Goal: Answer question/provide support

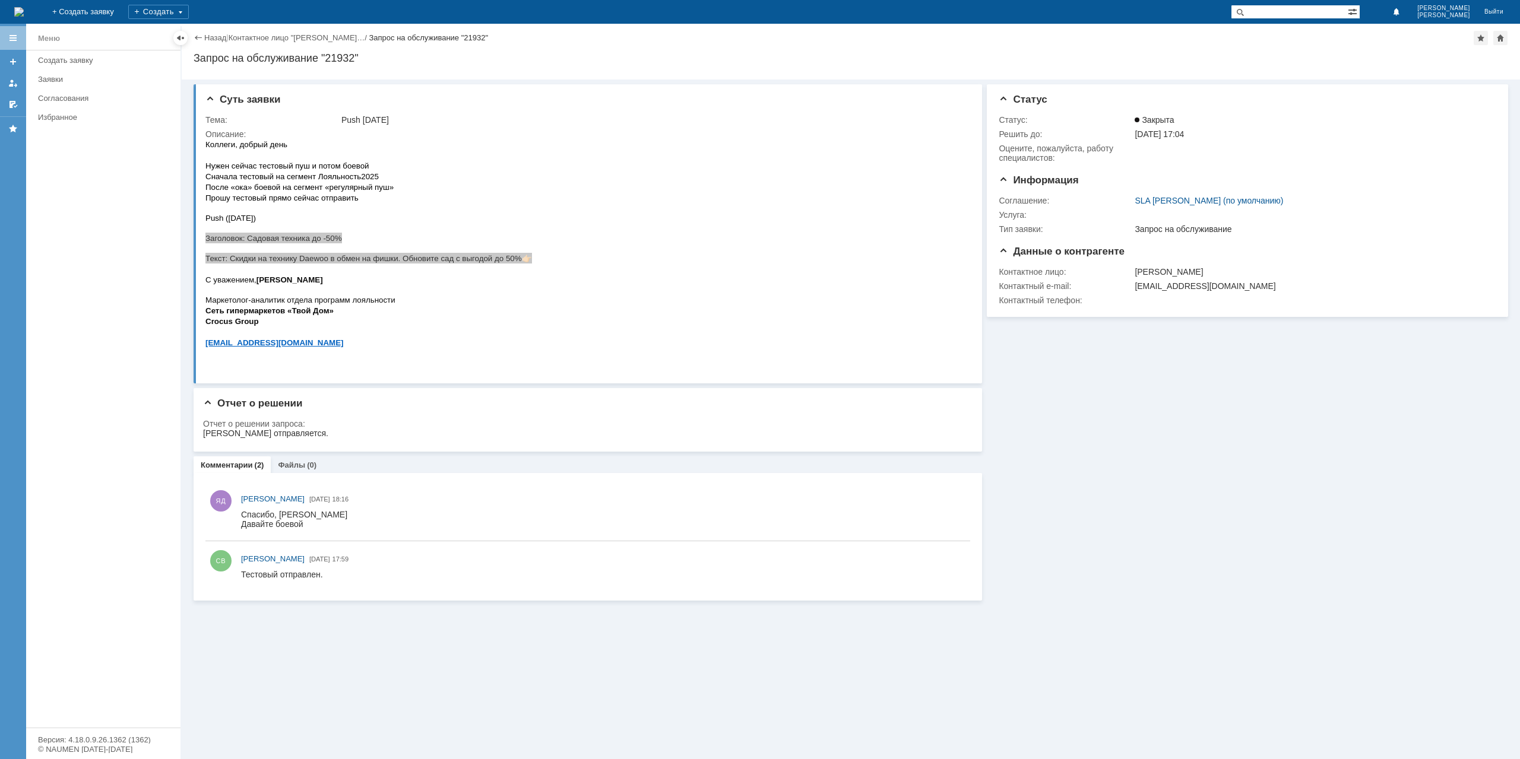
click at [214, 28] on div "Назад | Контактное лицо "[PERSON_NAME]… / Запрос на обслуживание "21932" Запрос…" at bounding box center [851, 52] width 1338 height 56
click at [213, 40] on link "Назад" at bounding box center [215, 37] width 22 height 9
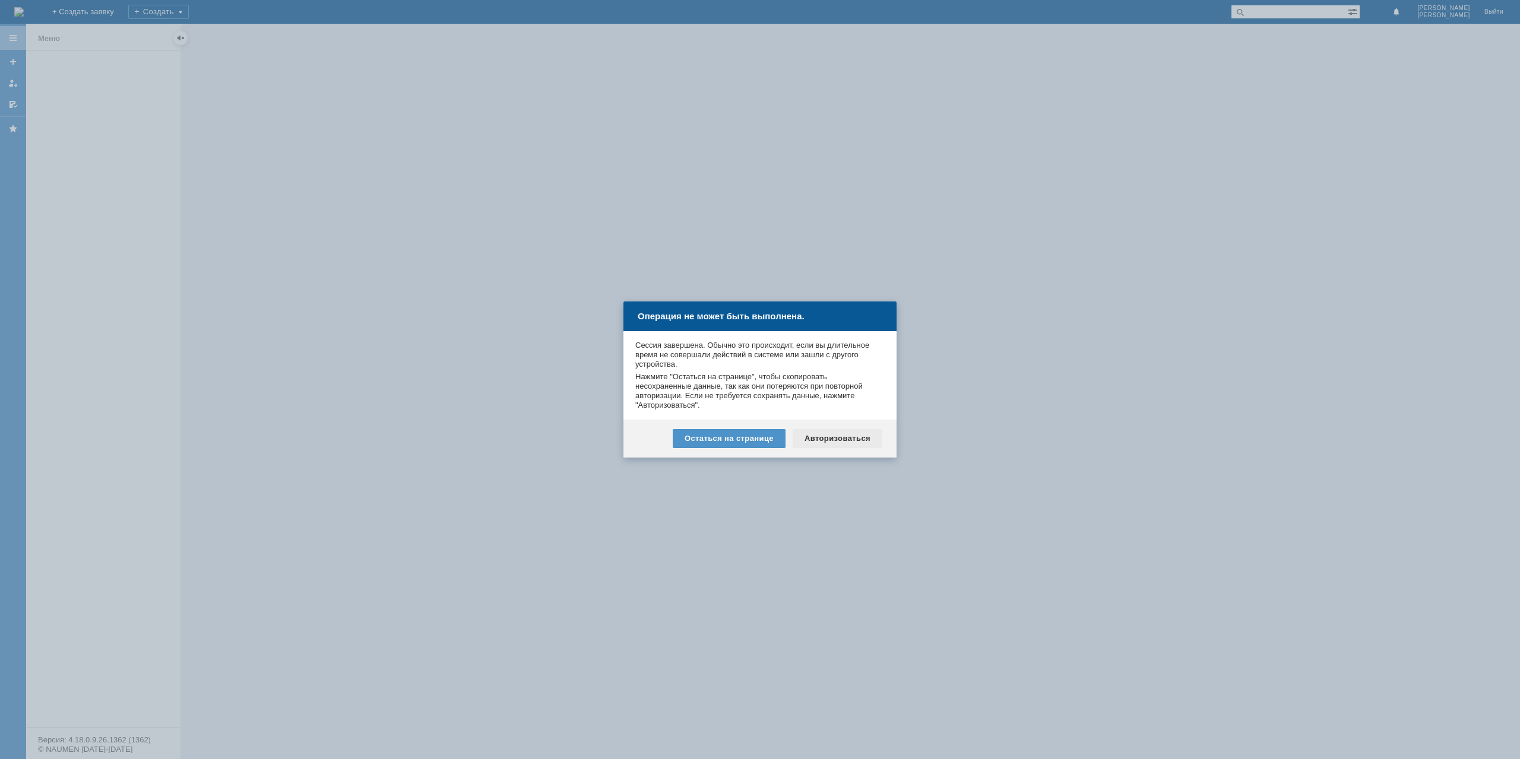
click at [829, 436] on div "Авторизоваться" at bounding box center [837, 438] width 90 height 19
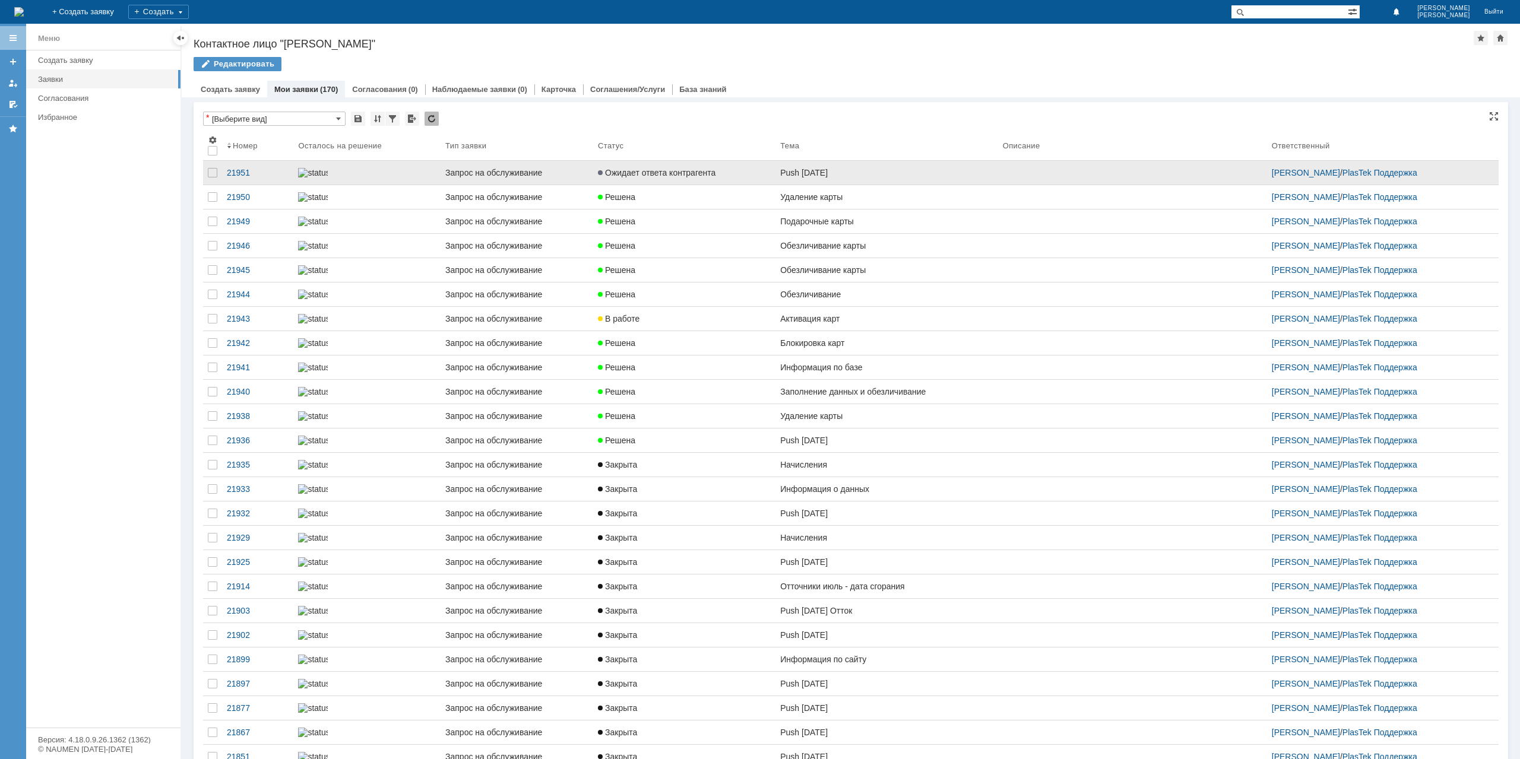
click at [674, 185] on link "Ожидает ответа контрагента" at bounding box center [684, 173] width 182 height 24
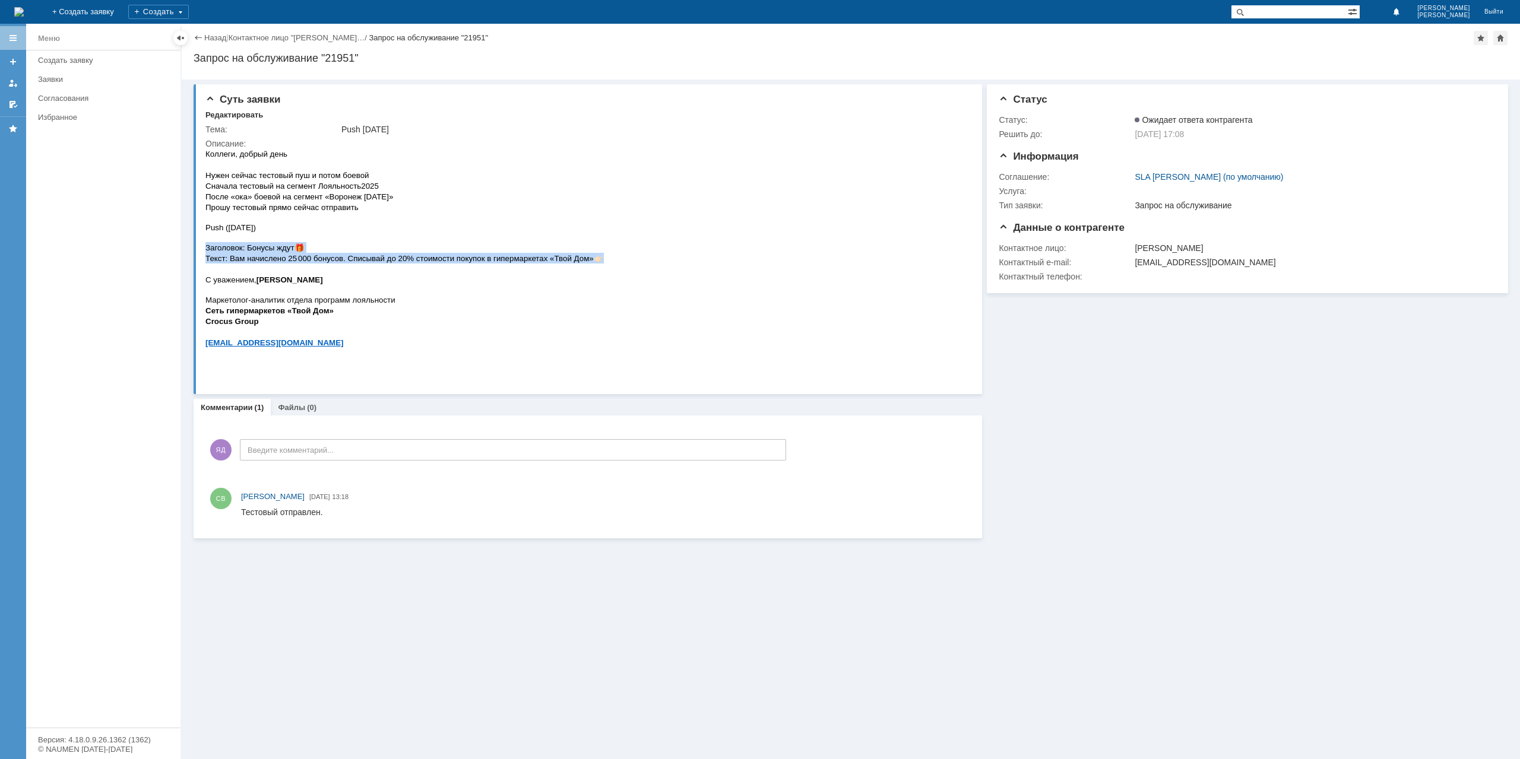
drag, startPoint x: 207, startPoint y: 245, endPoint x: 604, endPoint y: 255, distance: 397.3
click at [604, 255] on p "Заголовок: Бонусы ждут 🎁 Текст: Вам начислено 25 000 бонусов. Списывай до 20% с…" at bounding box center [404, 263] width 398 height 43
copy p "Заголовок: Бонусы ждут 🎁 Текст: Вам начислено 25 000 бонусов. Списывай до 20% с…"
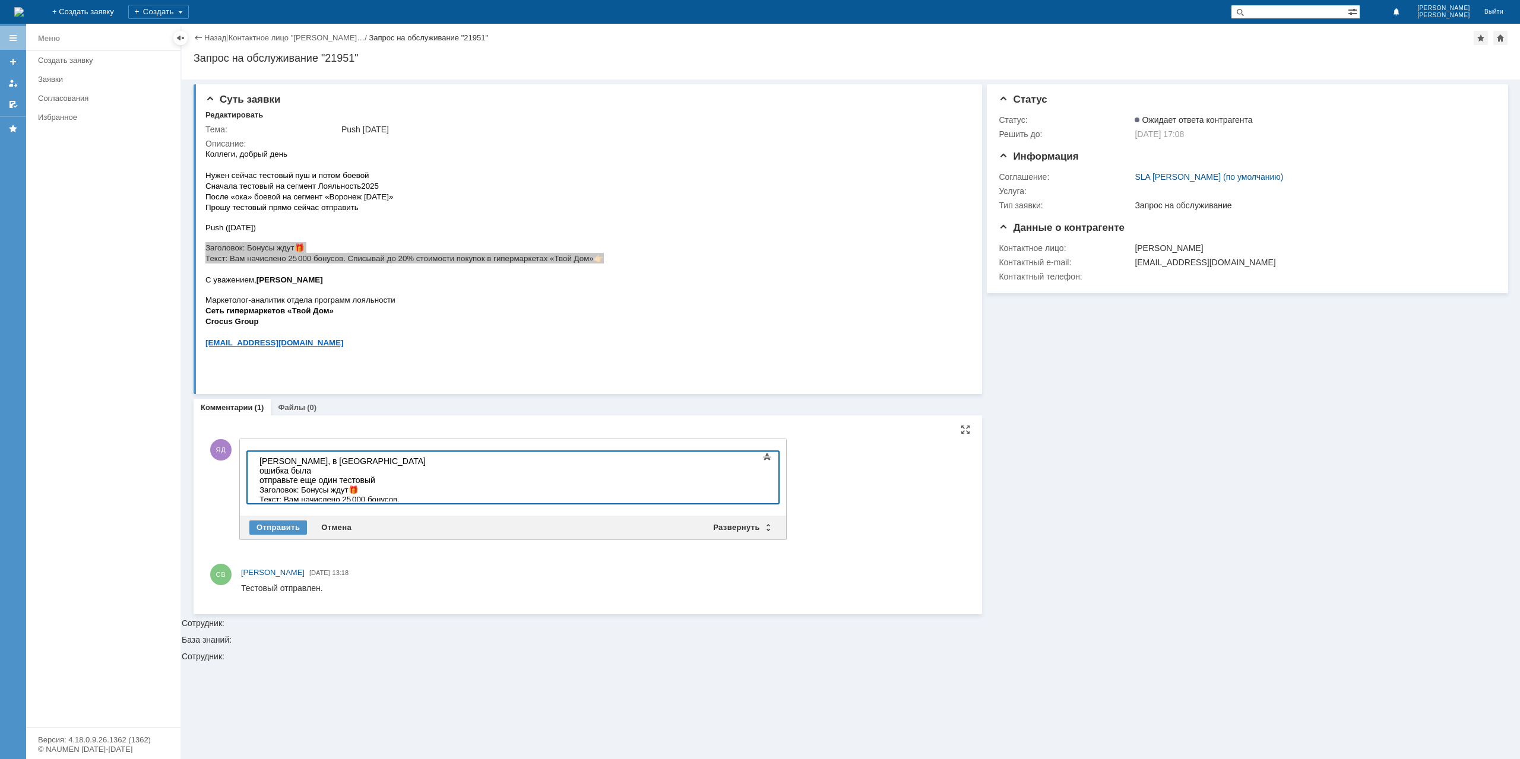
click at [263, 459] on div "вадим, в Заголовке ошибка была отправьте еще один тестовый Заголовок: Бонусы жд…" at bounding box center [343, 489] width 169 height 66
click at [280, 528] on div "Отправить" at bounding box center [278, 528] width 58 height 14
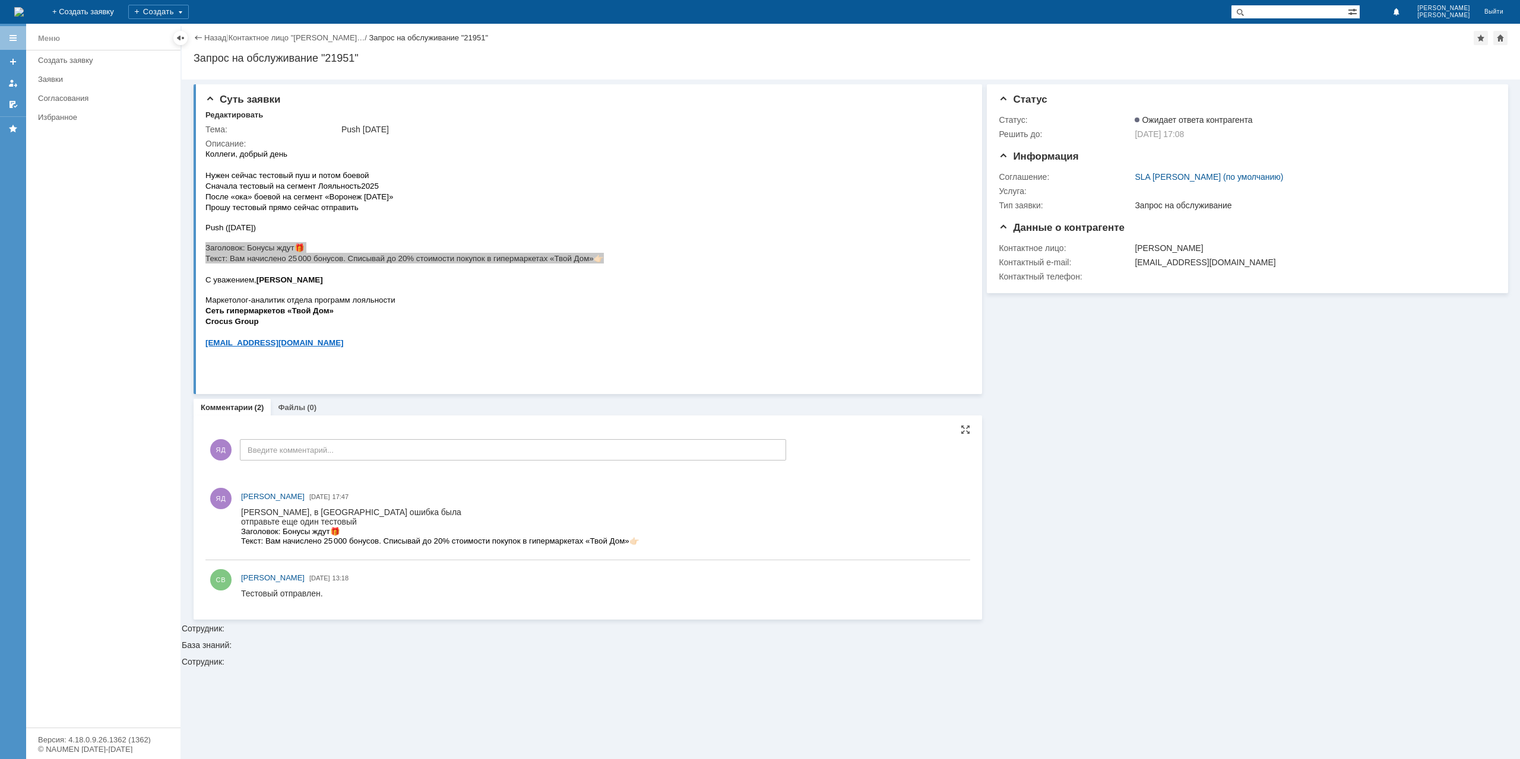
click at [215, 39] on link "Назад" at bounding box center [215, 37] width 22 height 9
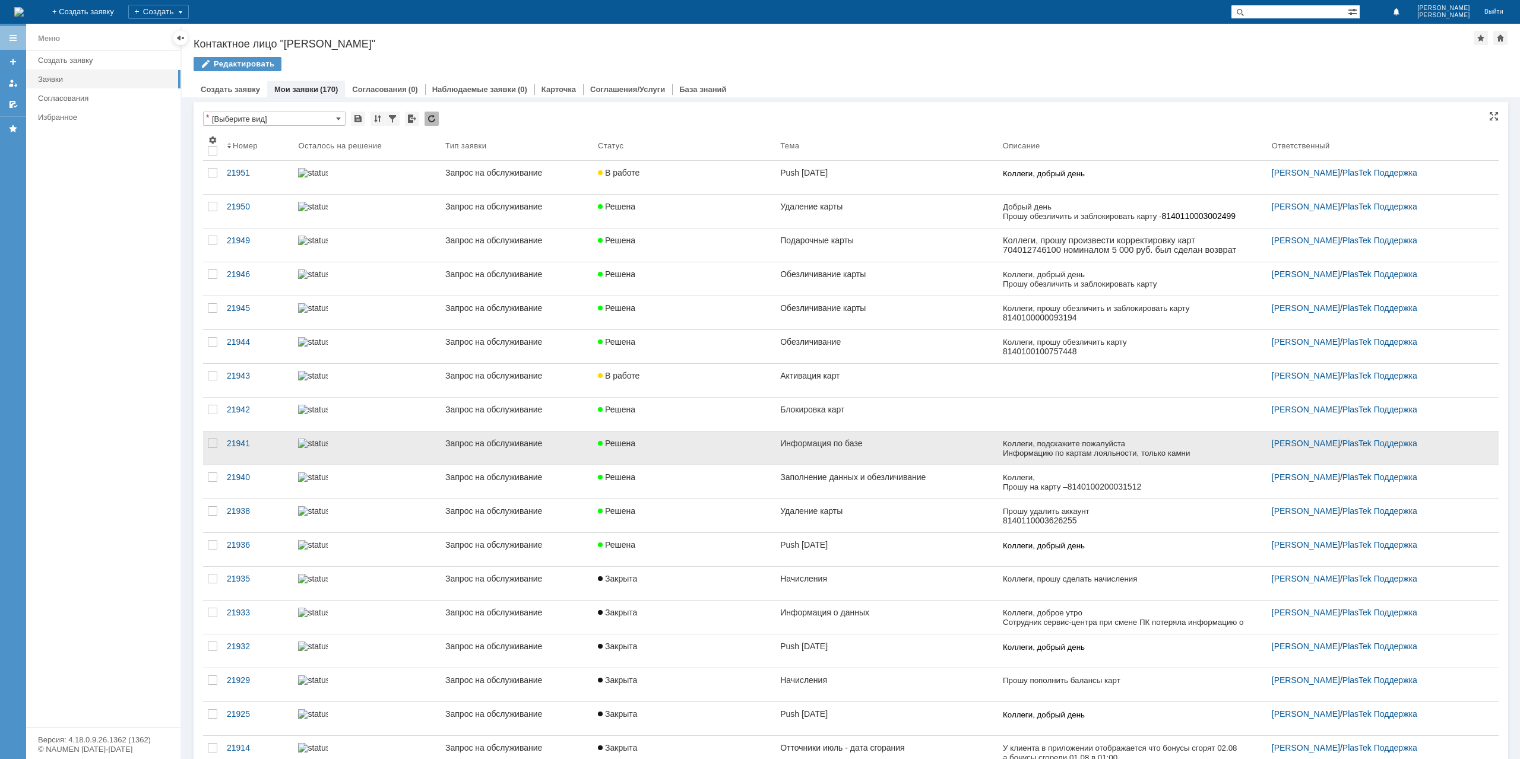
click at [898, 440] on div "Информация по базе" at bounding box center [886, 443] width 213 height 9
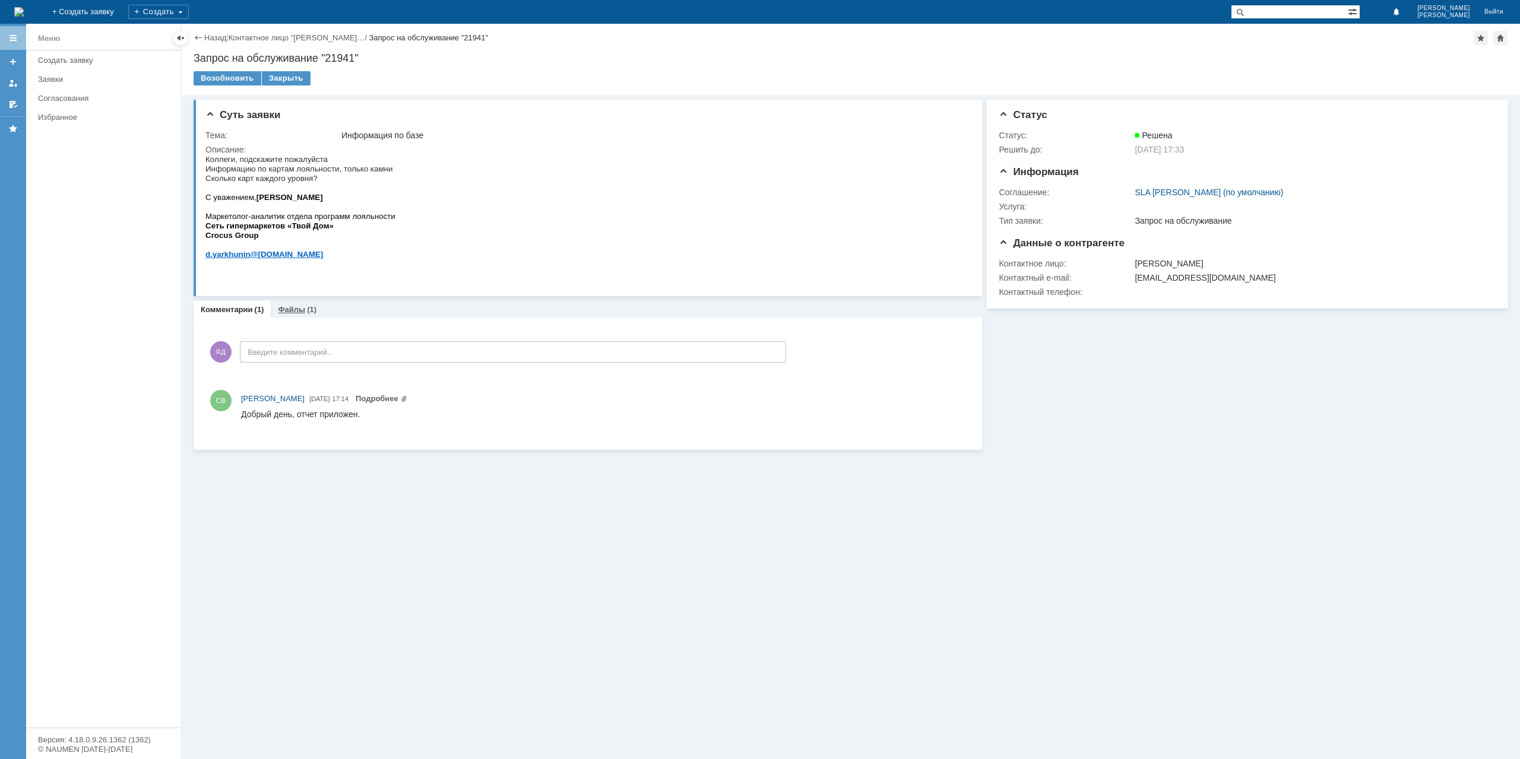
click at [294, 309] on link "Файлы" at bounding box center [291, 309] width 27 height 9
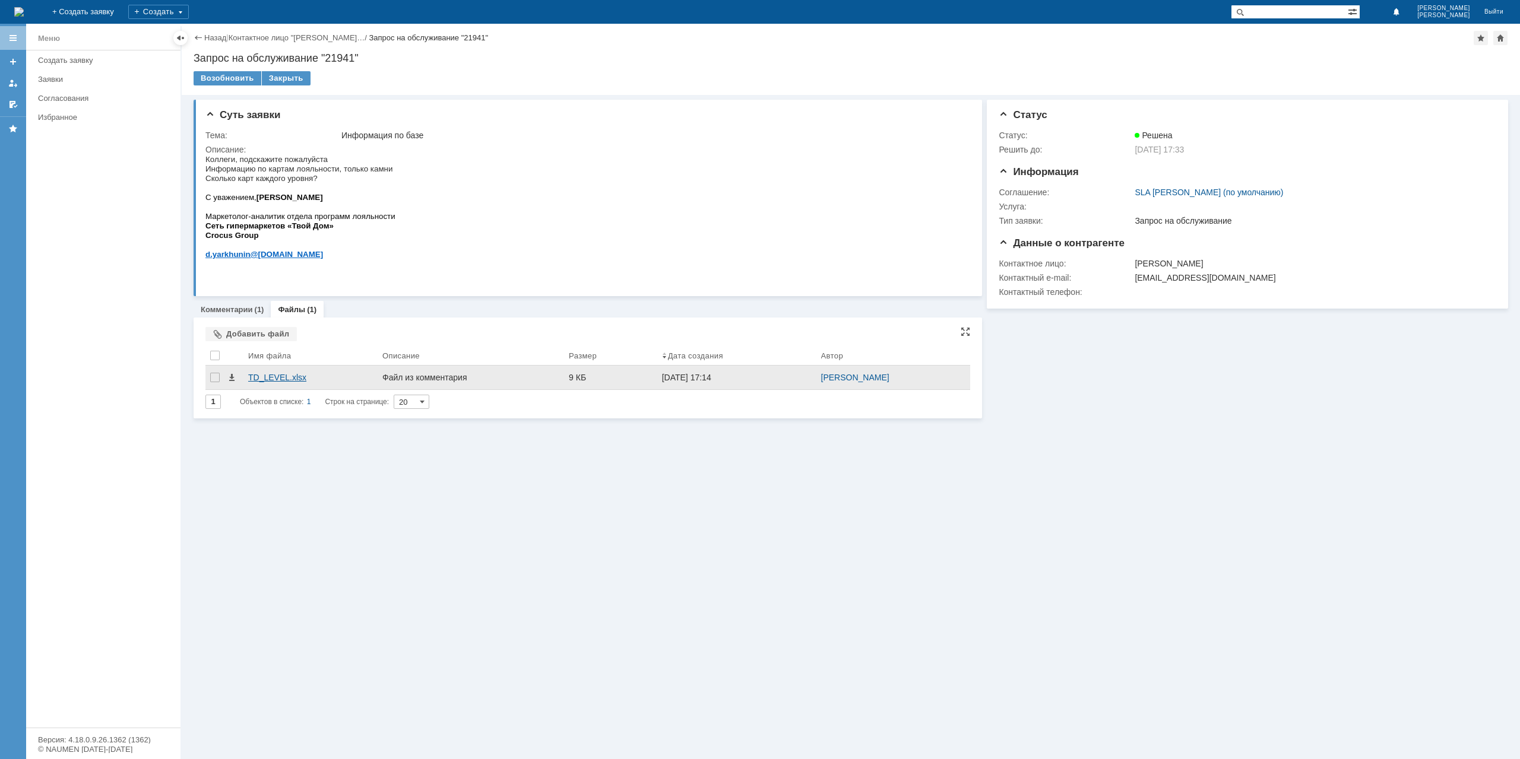
click at [281, 376] on div "TD_LEVEL.xlsx" at bounding box center [310, 377] width 125 height 9
